Goal: Task Accomplishment & Management: Use online tool/utility

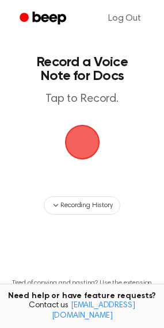
click at [97, 155] on span "button" at bounding box center [81, 142] width 35 height 35
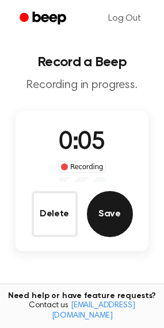
click at [101, 209] on button "Save" at bounding box center [110, 214] width 46 height 46
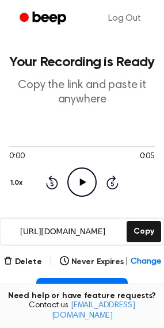
click at [85, 188] on icon "Play Audio" at bounding box center [81, 181] width 29 height 29
click at [82, 190] on icon "Pause Audio" at bounding box center [81, 181] width 29 height 29
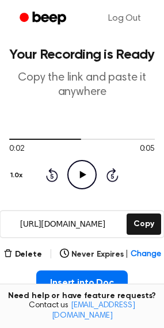
scroll to position [58, 0]
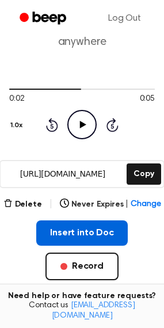
click at [78, 235] on button "Insert into Doc" at bounding box center [82, 232] width 92 height 25
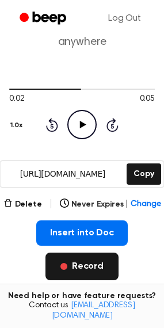
click at [90, 269] on button "Record" at bounding box center [81, 267] width 73 height 28
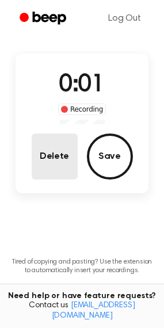
click at [63, 157] on button "Delete" at bounding box center [55, 157] width 46 height 46
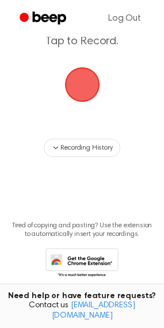
scroll to position [21, 0]
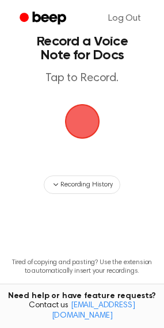
click at [81, 123] on span "button" at bounding box center [81, 121] width 39 height 39
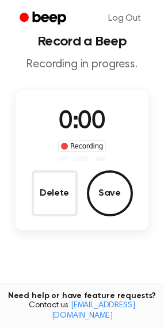
scroll to position [58, 0]
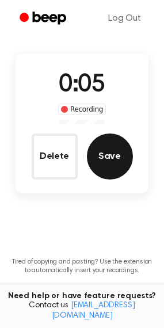
click at [97, 151] on button "Save" at bounding box center [110, 157] width 46 height 46
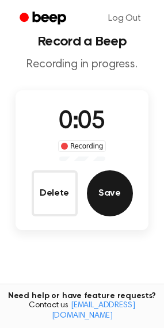
scroll to position [0, 0]
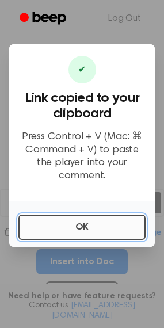
click at [85, 215] on button "OK" at bounding box center [81, 227] width 127 height 25
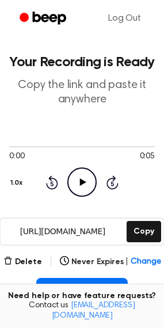
click at [85, 184] on icon "Play Audio" at bounding box center [81, 181] width 29 height 29
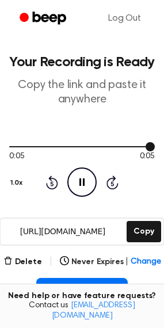
drag, startPoint x: 121, startPoint y: 147, endPoint x: 87, endPoint y: 149, distance: 34.0
click at [85, 148] on div at bounding box center [82, 146] width 146 height 9
click at [85, 186] on icon "Play Audio" at bounding box center [81, 181] width 29 height 29
click at [85, 184] on icon "Pause Audio" at bounding box center [81, 181] width 29 height 29
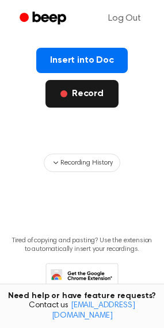
click at [73, 101] on button "Record" at bounding box center [81, 94] width 73 height 28
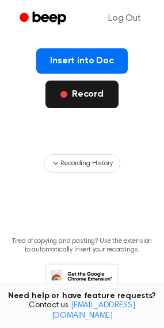
scroll to position [79, 0]
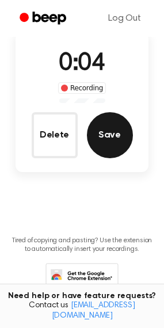
click at [108, 140] on button "Save" at bounding box center [110, 135] width 46 height 46
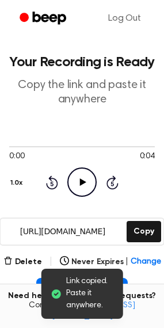
click at [76, 181] on icon "Play Audio" at bounding box center [81, 181] width 29 height 29
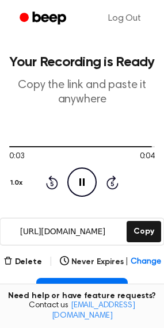
click at [92, 181] on icon "Pause Audio" at bounding box center [81, 181] width 29 height 29
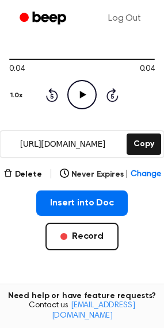
scroll to position [115, 0]
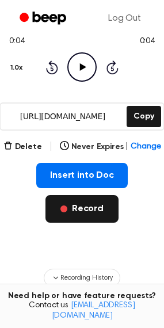
click at [96, 199] on button "Record" at bounding box center [81, 209] width 73 height 28
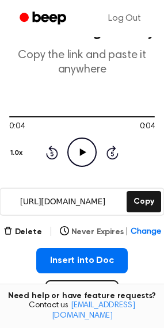
scroll to position [58, 0]
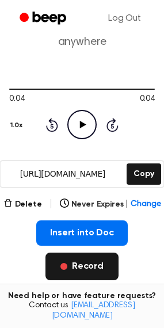
click at [78, 261] on button "Record" at bounding box center [81, 267] width 73 height 28
click at [91, 272] on button "Record" at bounding box center [81, 267] width 73 height 28
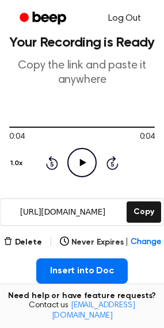
scroll to position [0, 0]
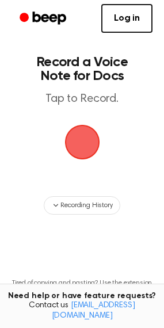
click at [90, 155] on span "button" at bounding box center [81, 142] width 35 height 35
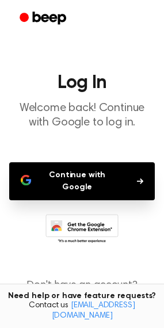
click at [98, 173] on button "Continue with Google" at bounding box center [82, 181] width 146 height 38
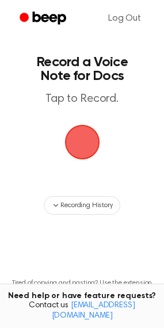
click at [86, 140] on span "button" at bounding box center [81, 142] width 39 height 39
click at [86, 140] on span "button" at bounding box center [81, 142] width 35 height 35
click at [90, 145] on span "button" at bounding box center [81, 142] width 37 height 37
click at [90, 145] on span "button" at bounding box center [81, 142] width 39 height 39
click at [90, 145] on span "button" at bounding box center [82, 141] width 41 height 41
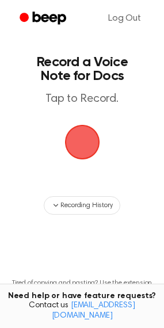
click at [90, 145] on span "button" at bounding box center [81, 142] width 39 height 39
click at [90, 145] on span "button" at bounding box center [81, 142] width 37 height 37
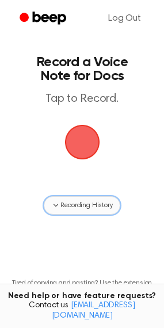
click at [70, 204] on span "Recording History" at bounding box center [86, 205] width 52 height 10
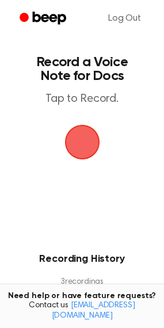
click at [82, 144] on span "button" at bounding box center [81, 142] width 43 height 43
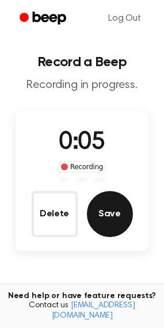
click at [100, 208] on button "Save" at bounding box center [110, 214] width 46 height 46
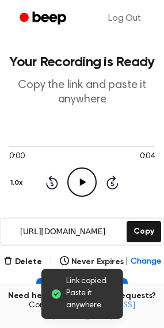
click at [87, 173] on icon "Play Audio" at bounding box center [81, 181] width 29 height 29
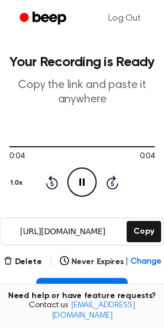
click at [89, 182] on icon "Pause Audio" at bounding box center [81, 181] width 29 height 29
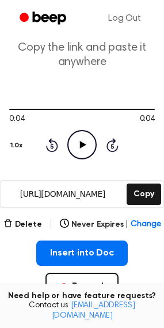
scroll to position [58, 0]
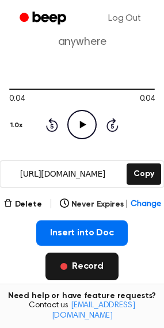
click at [79, 265] on button "Record" at bounding box center [81, 267] width 73 height 28
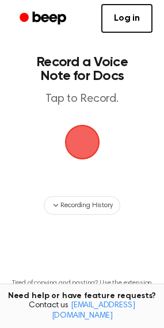
click at [90, 147] on span "button" at bounding box center [81, 142] width 39 height 39
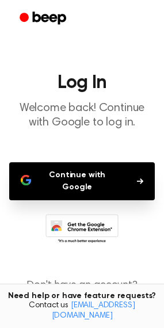
click at [94, 172] on button "Continue with Google" at bounding box center [82, 181] width 146 height 38
click at [108, 181] on button "Continue with Google" at bounding box center [82, 181] width 146 height 38
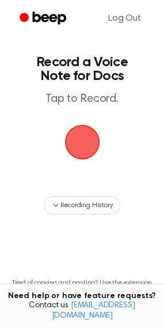
click at [74, 145] on span "button" at bounding box center [81, 141] width 49 height 49
click at [14, 136] on main "Record a Voice Note for Docs Tap to Record. Recording History Tired of copying …" at bounding box center [82, 184] width 164 height 369
click at [64, 102] on p "Tap to Record." at bounding box center [82, 99] width 123 height 14
click at [47, 146] on main "Record a Voice Note for Docs Tap to Record. Recording History Tired of copying …" at bounding box center [82, 184] width 164 height 369
click at [78, 141] on span "button" at bounding box center [82, 141] width 41 height 41
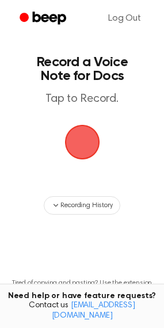
click at [78, 140] on span "button" at bounding box center [82, 141] width 41 height 41
click at [78, 140] on span "button" at bounding box center [82, 142] width 64 height 64
click at [78, 140] on span "button" at bounding box center [82, 142] width 48 height 48
click at [78, 140] on span "button" at bounding box center [82, 142] width 55 height 55
click at [78, 140] on span "button" at bounding box center [81, 142] width 43 height 43
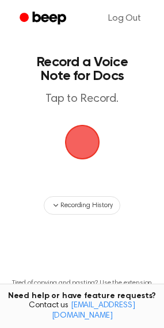
click at [78, 140] on span "button" at bounding box center [82, 142] width 51 height 51
click at [78, 140] on span "button" at bounding box center [82, 143] width 54 height 54
click at [78, 141] on span "button" at bounding box center [82, 142] width 48 height 48
click at [78, 141] on span "button" at bounding box center [82, 142] width 56 height 56
click at [78, 141] on span "button" at bounding box center [82, 143] width 54 height 54
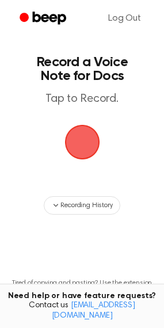
click at [78, 141] on span "button" at bounding box center [82, 141] width 41 height 41
click at [78, 141] on span "button" at bounding box center [81, 142] width 43 height 43
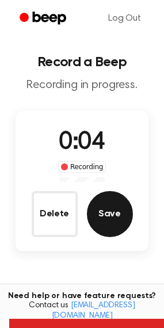
click at [109, 211] on button "Save" at bounding box center [110, 214] width 46 height 46
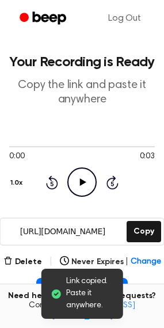
click at [78, 184] on icon "Play Audio" at bounding box center [81, 181] width 29 height 29
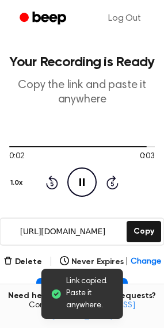
click at [87, 184] on icon "Pause Audio" at bounding box center [81, 181] width 29 height 29
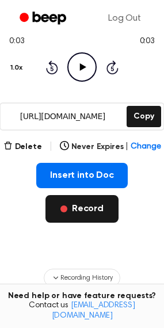
click at [90, 216] on button "Record" at bounding box center [81, 209] width 73 height 28
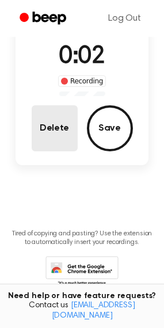
click at [71, 131] on button "Delete" at bounding box center [55, 128] width 46 height 46
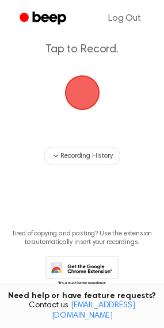
click at [82, 97] on span "button" at bounding box center [82, 93] width 54 height 54
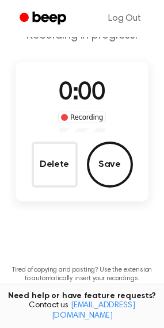
scroll to position [86, 0]
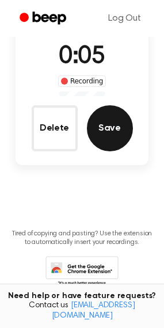
click at [119, 115] on button "Save" at bounding box center [110, 128] width 46 height 46
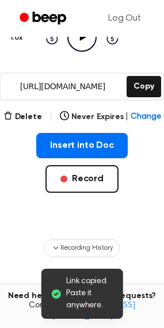
scroll to position [90, 0]
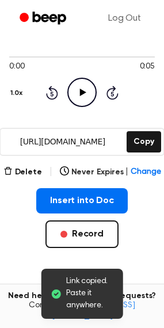
click at [89, 94] on icon "Play Audio" at bounding box center [81, 92] width 29 height 29
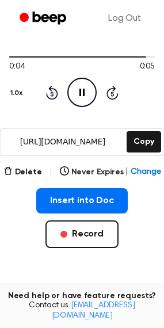
click at [92, 94] on icon "Pause Audio" at bounding box center [81, 92] width 29 height 29
drag, startPoint x: 116, startPoint y: 59, endPoint x: 77, endPoint y: 62, distance: 38.7
click at [77, 62] on div "0:04 0:05" at bounding box center [82, 62] width 146 height 21
click at [74, 59] on div at bounding box center [82, 56] width 146 height 9
click at [84, 100] on icon "Play Audio" at bounding box center [81, 92] width 29 height 29
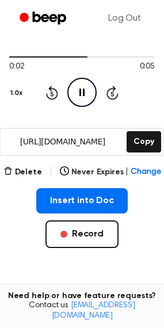
click at [84, 100] on icon "Pause Audio" at bounding box center [81, 92] width 29 height 29
click at [84, 100] on icon "Play Audio" at bounding box center [81, 92] width 29 height 29
click at [58, 90] on icon "Rewind 5 seconds" at bounding box center [51, 92] width 13 height 15
click at [73, 92] on icon "Pause Audio" at bounding box center [81, 92] width 29 height 29
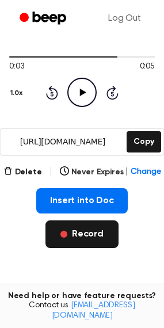
click at [81, 231] on button "Record" at bounding box center [81, 234] width 73 height 28
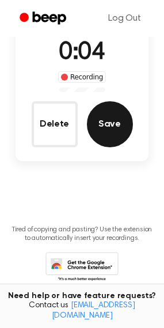
click at [108, 123] on button "Save" at bounding box center [110, 124] width 46 height 46
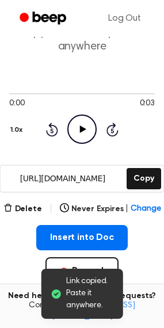
scroll to position [36, 0]
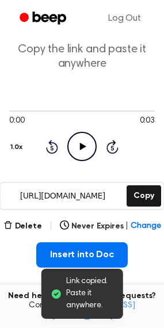
click at [85, 152] on icon "Play Audio" at bounding box center [81, 146] width 29 height 29
